Goal: Check status

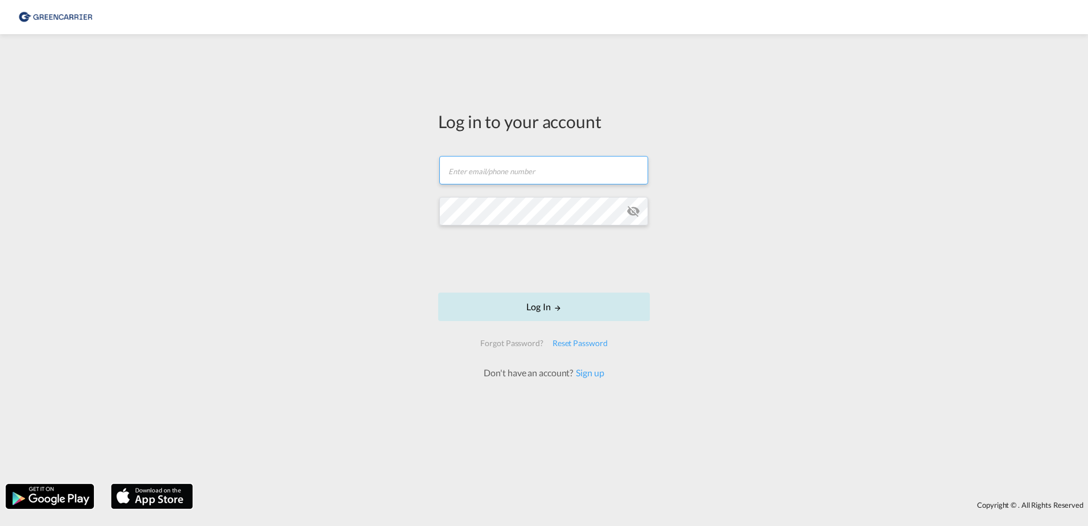
type input "[PERSON_NAME][EMAIL_ADDRESS][PERSON_NAME][DOMAIN_NAME]"
click at [535, 302] on button "Log In" at bounding box center [544, 306] width 212 height 28
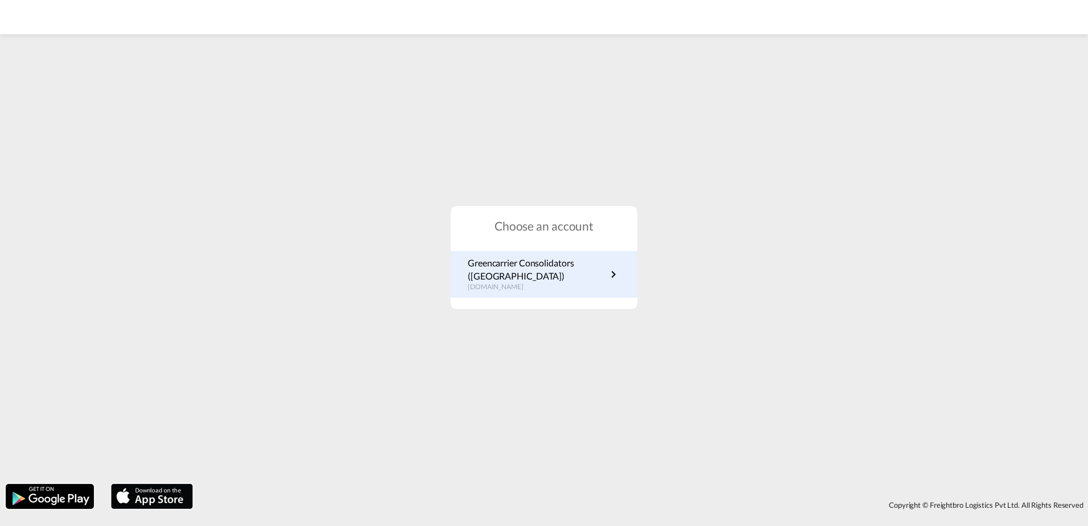
click at [493, 273] on p "Greencarrier Consolidators ([GEOGRAPHIC_DATA])" at bounding box center [537, 270] width 139 height 26
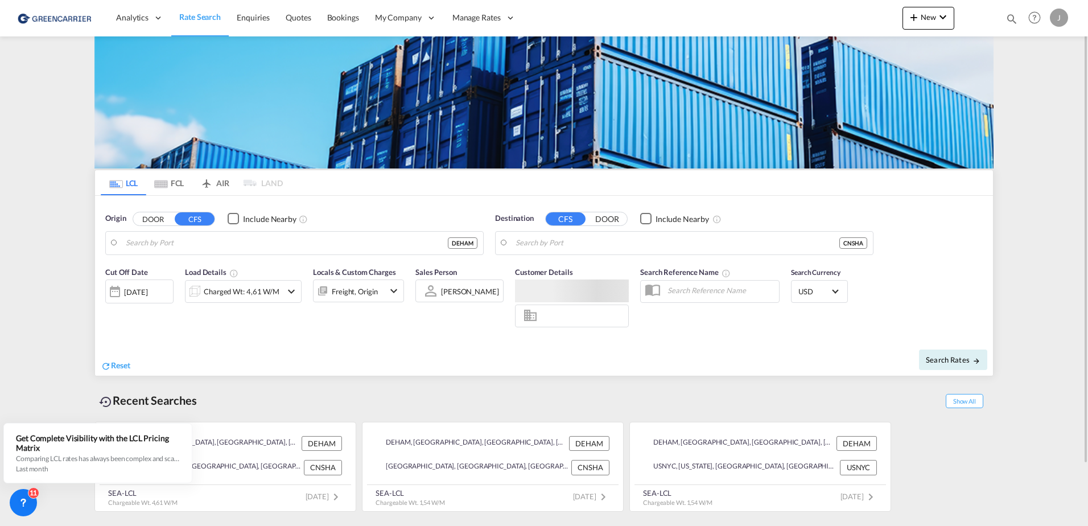
type input "[GEOGRAPHIC_DATA], [GEOGRAPHIC_DATA]"
type input "[GEOGRAPHIC_DATA], SH, CNSHA"
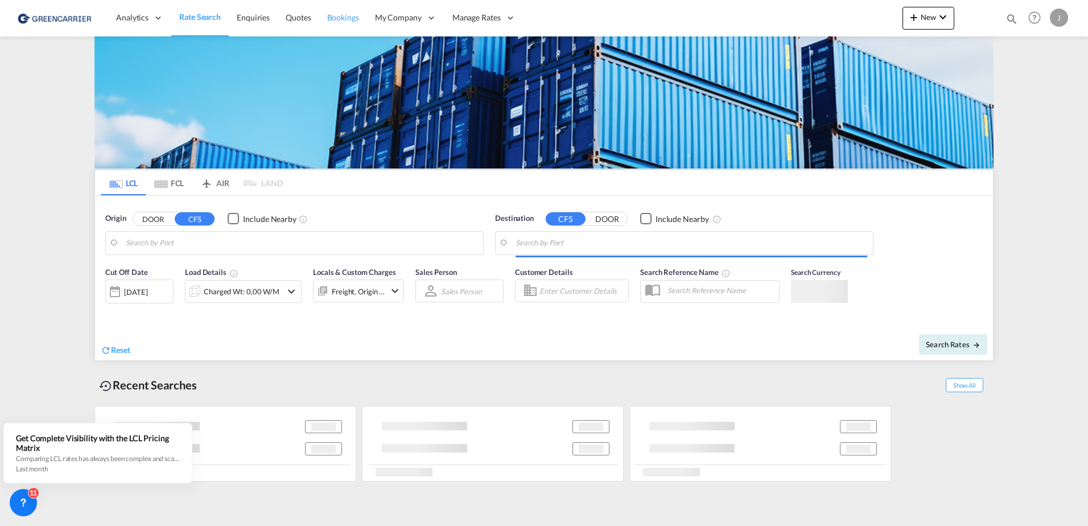
click at [345, 24] on link "Bookings" at bounding box center [343, 17] width 48 height 37
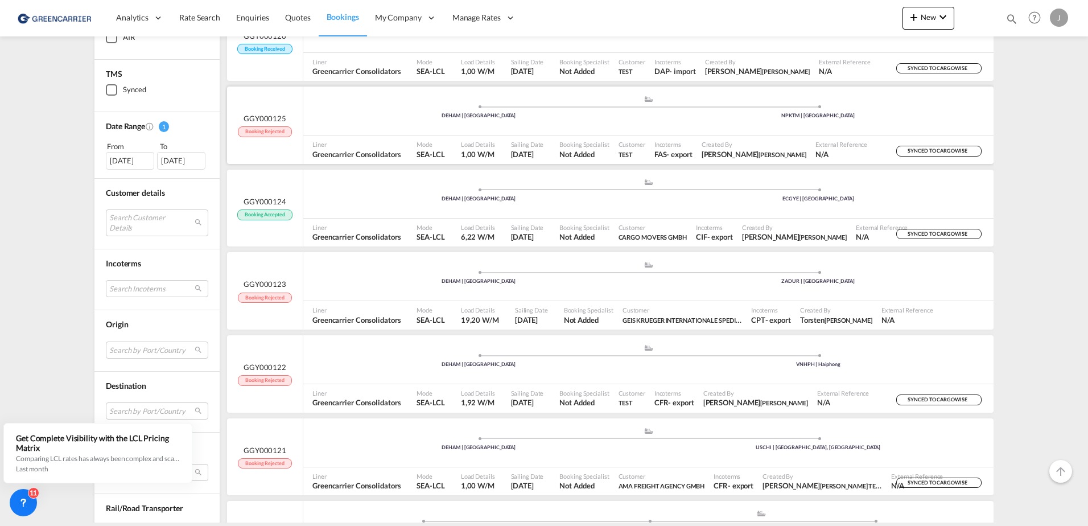
scroll to position [277, 0]
click at [584, 218] on div ".a{fill:#aaa8ad;} .a{fill:#aaa8ad;} DEHAM | Hamburg ECGYE | Guayaquil" at bounding box center [648, 194] width 690 height 49
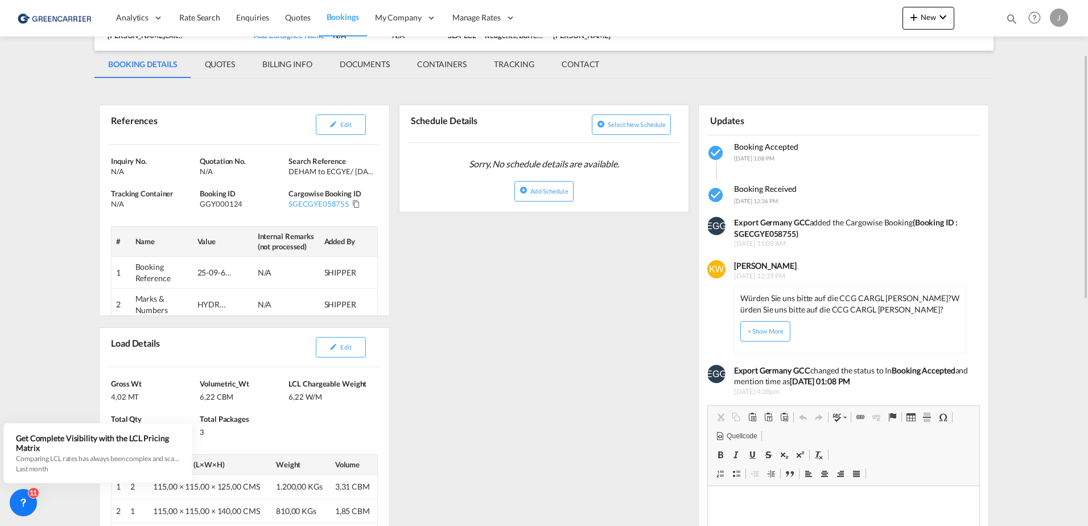
scroll to position [116, 0]
click at [792, 171] on div at bounding box center [843, 171] width 273 height 14
click at [564, 355] on div "References Edit Inquiry No. N/A Quotation No. N/A Search Reference DEHAM to ECG…" at bounding box center [543, 535] width 899 height 901
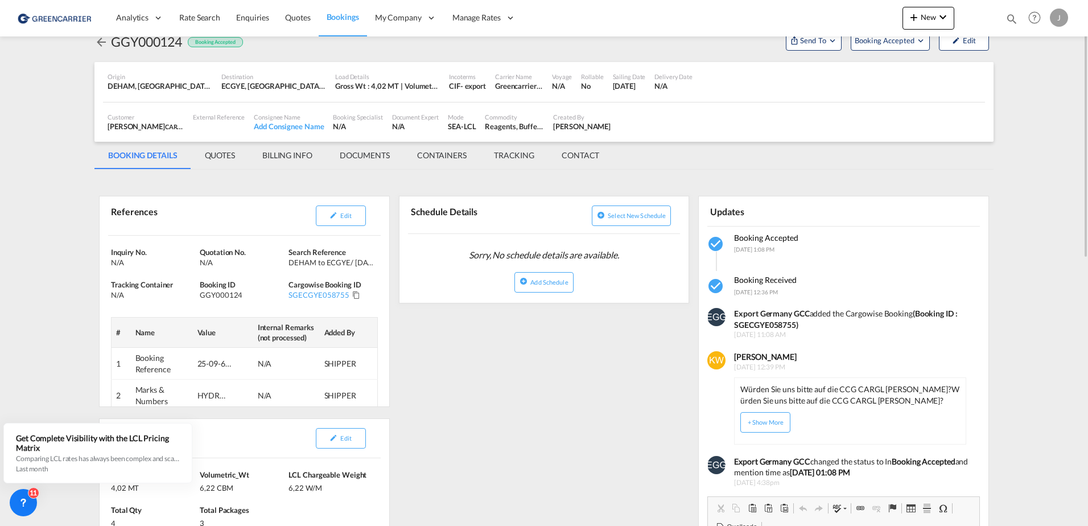
scroll to position [26, 0]
click at [353, 295] on md-icon "Click to Copy" at bounding box center [356, 294] width 8 height 8
drag, startPoint x: 799, startPoint y: 296, endPoint x: 735, endPoint y: 273, distance: 67.9
click at [735, 273] on div "Updates Booking Accepted 23 Sep 2025, 1:08 PM Booking Received 23 Sep 2025, 12:…" at bounding box center [843, 477] width 291 height 564
drag, startPoint x: 735, startPoint y: 273, endPoint x: 764, endPoint y: 276, distance: 28.7
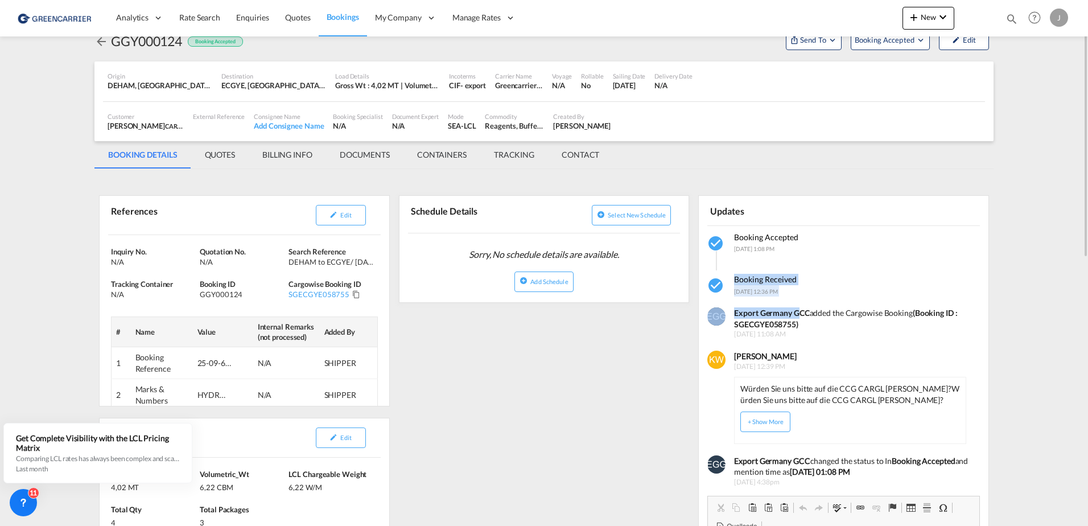
click at [764, 276] on span "Booking Received" at bounding box center [765, 279] width 63 height 10
